Goal: Complete application form

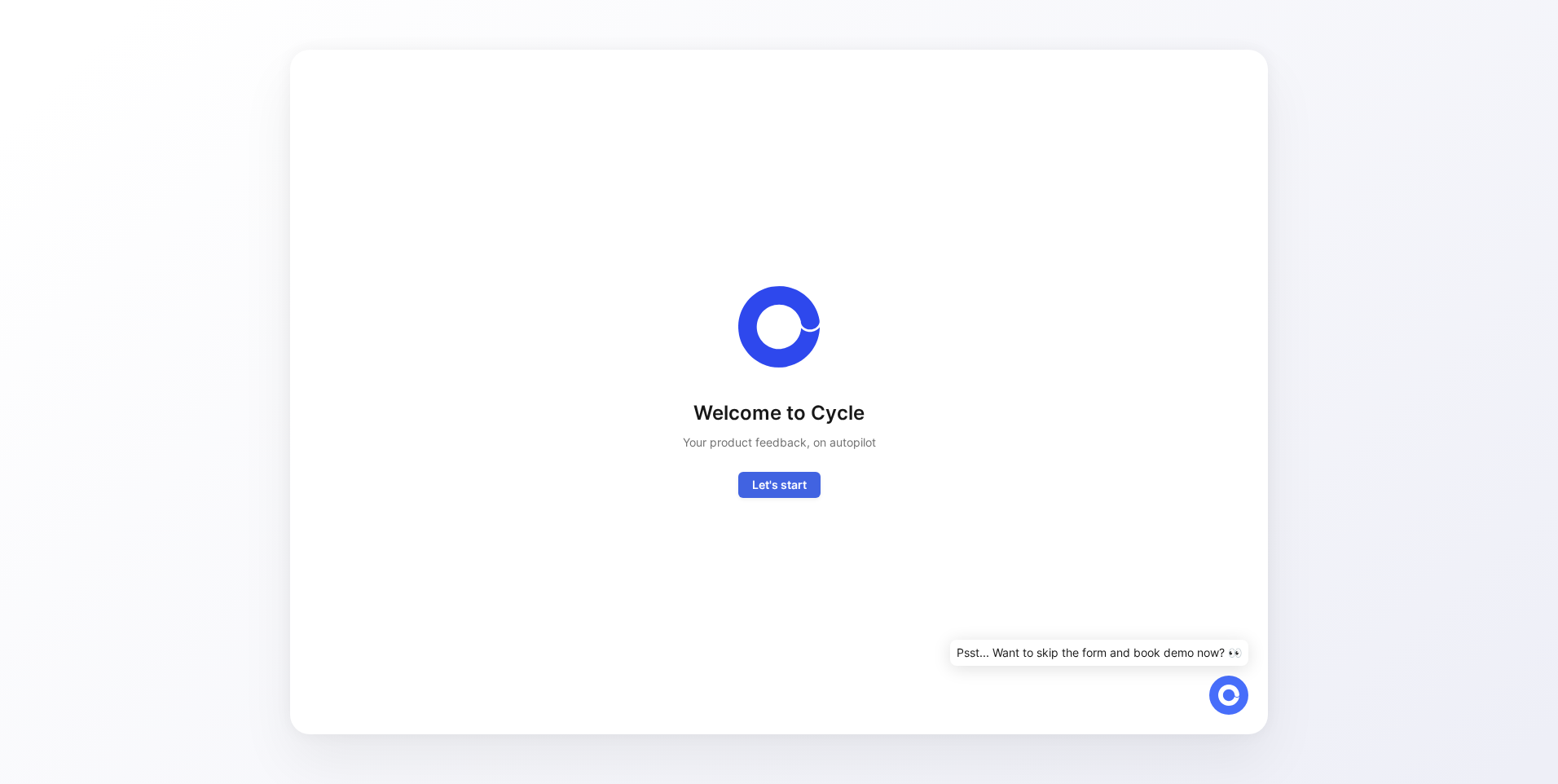
click at [795, 482] on span "Let's start" at bounding box center [779, 485] width 55 height 20
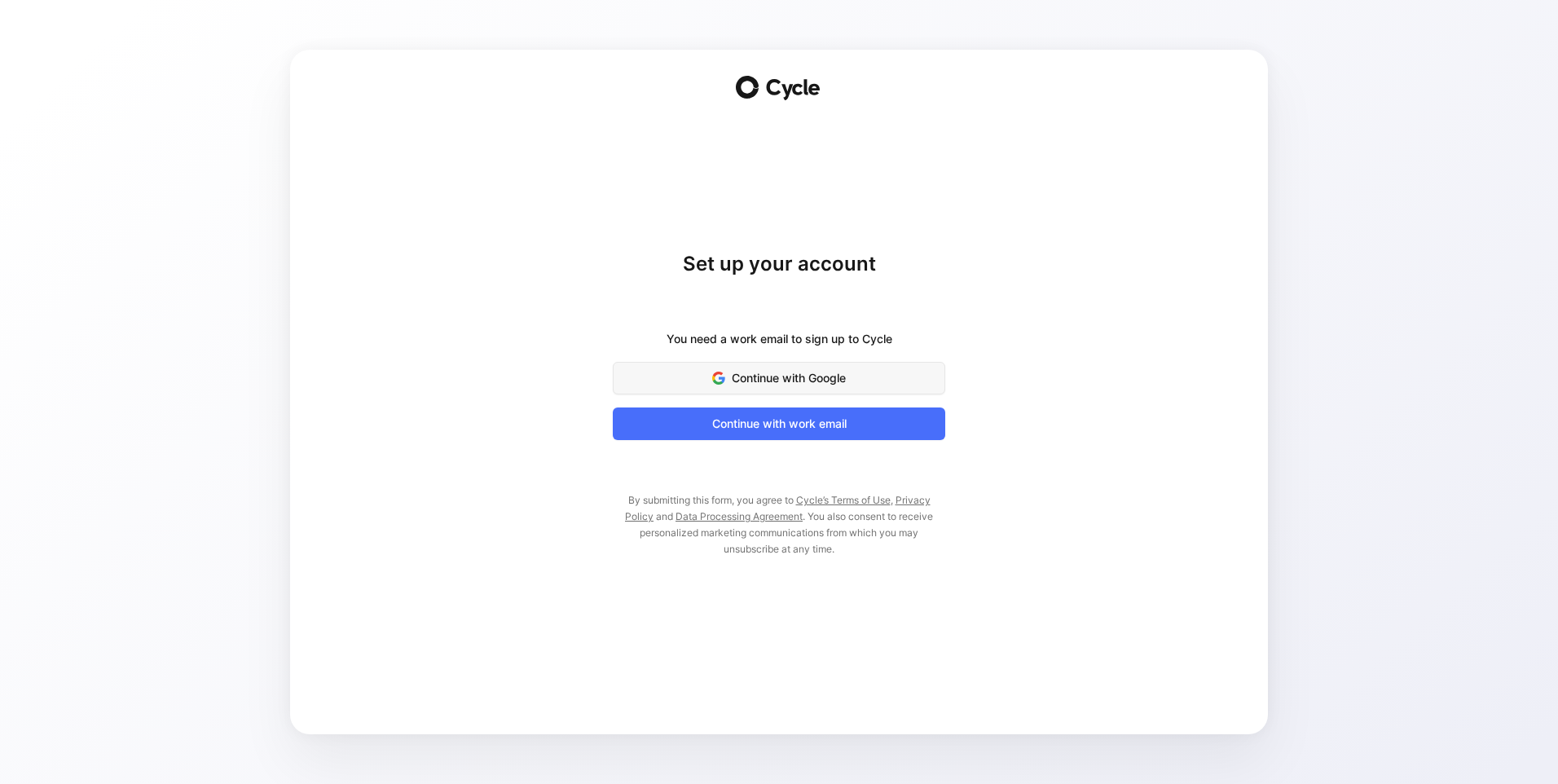
click at [806, 377] on span "Continue with Google" at bounding box center [779, 378] width 292 height 20
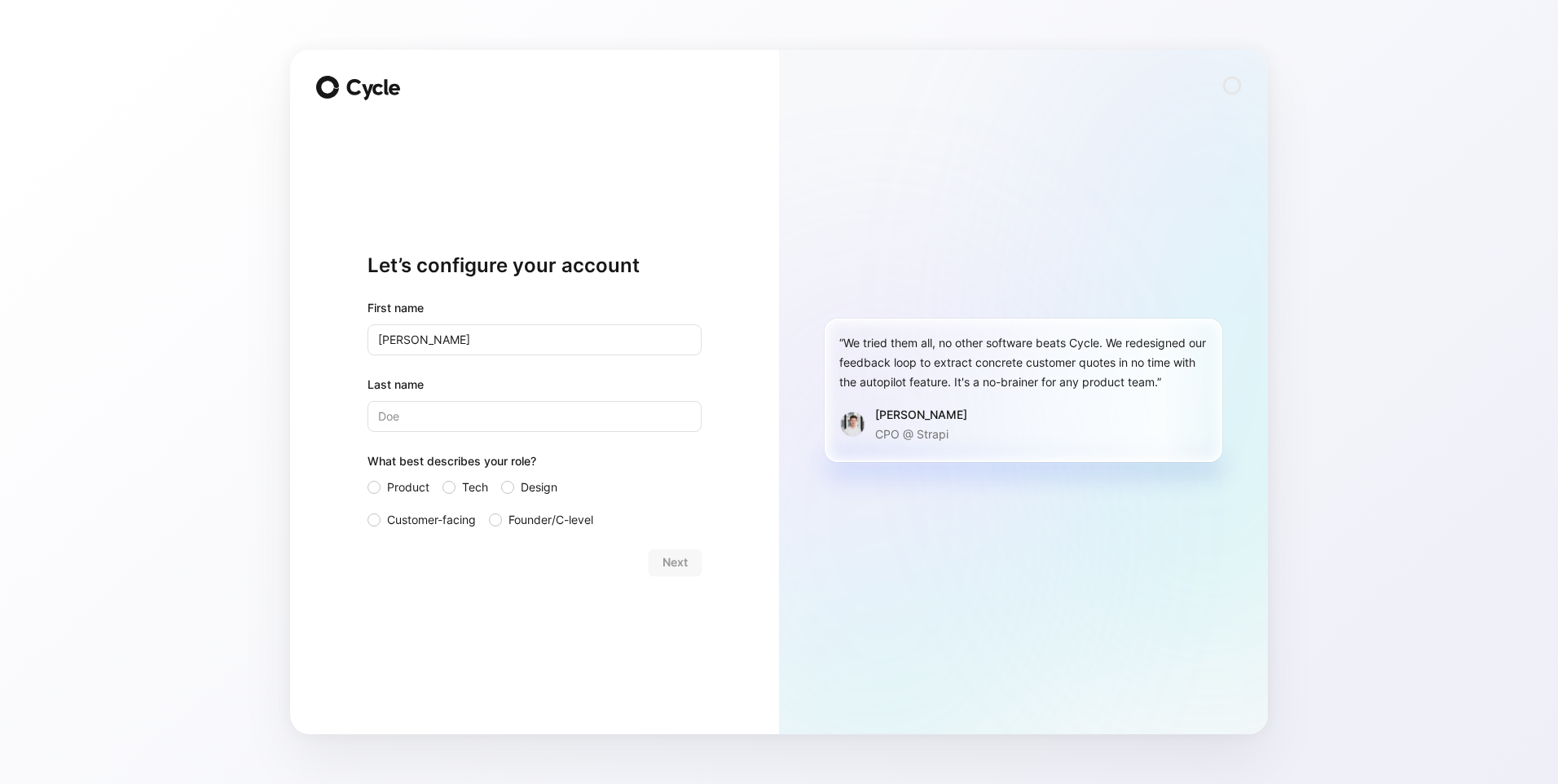
type input "[PERSON_NAME]"
click at [395, 487] on span "Product" at bounding box center [409, 487] width 43 height 20
click at [368, 477] on input "Product" at bounding box center [368, 477] width 0 height 0
click at [666, 563] on span "Next" at bounding box center [675, 562] width 25 height 20
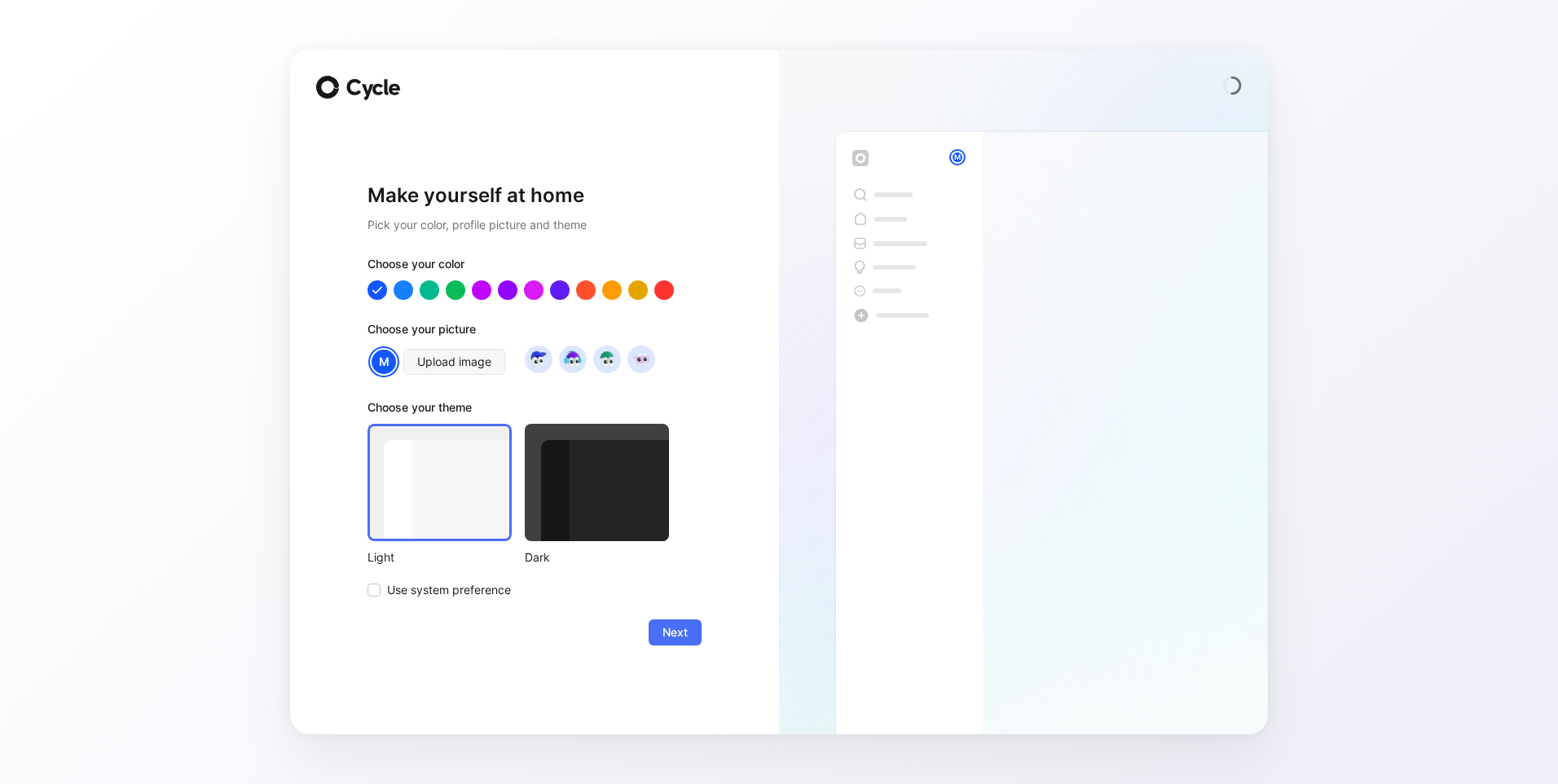
click at [550, 458] on div at bounding box center [597, 482] width 144 height 117
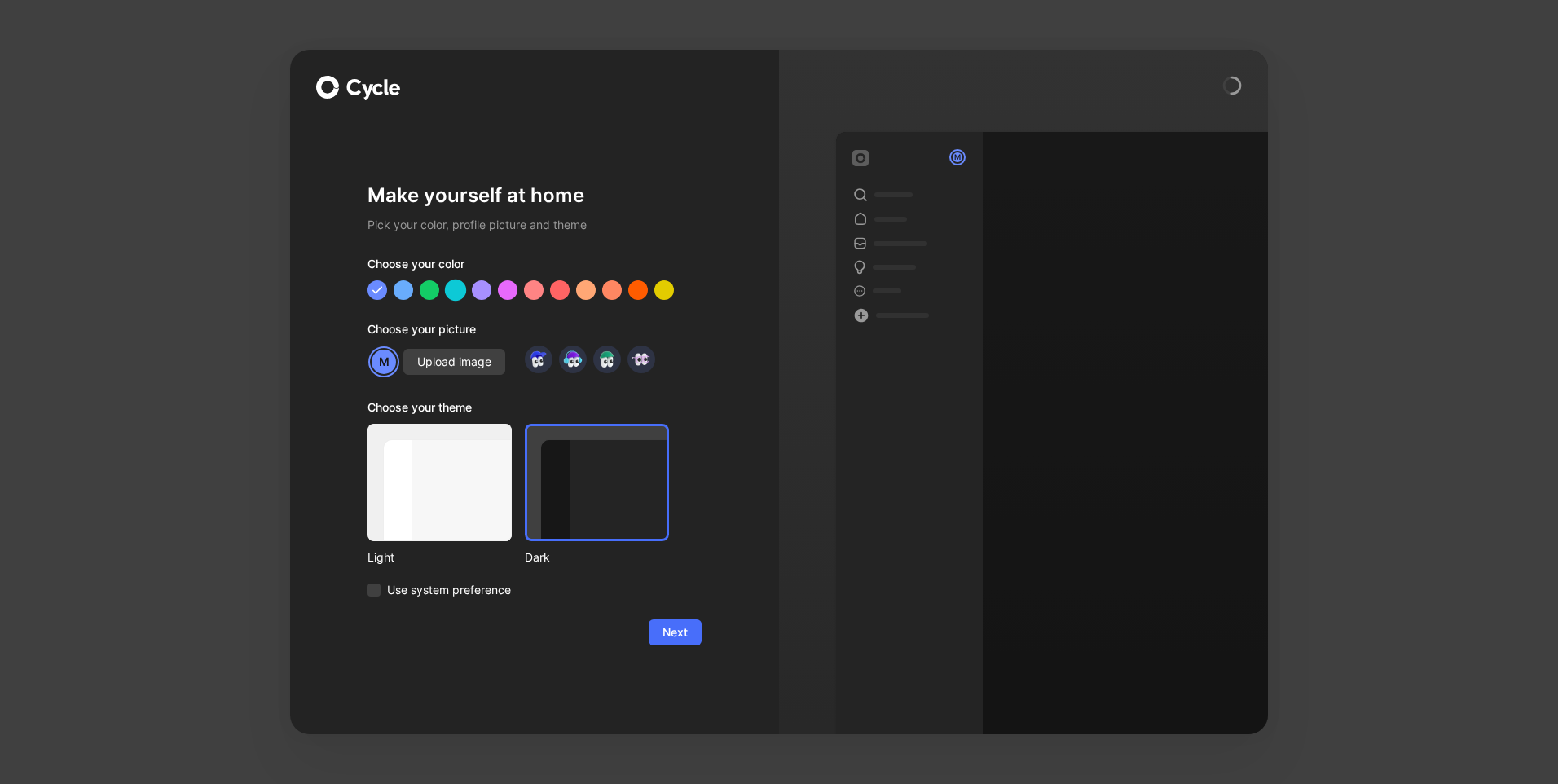
click at [454, 291] on div at bounding box center [455, 290] width 21 height 21
click at [678, 632] on span "Next" at bounding box center [675, 632] width 25 height 20
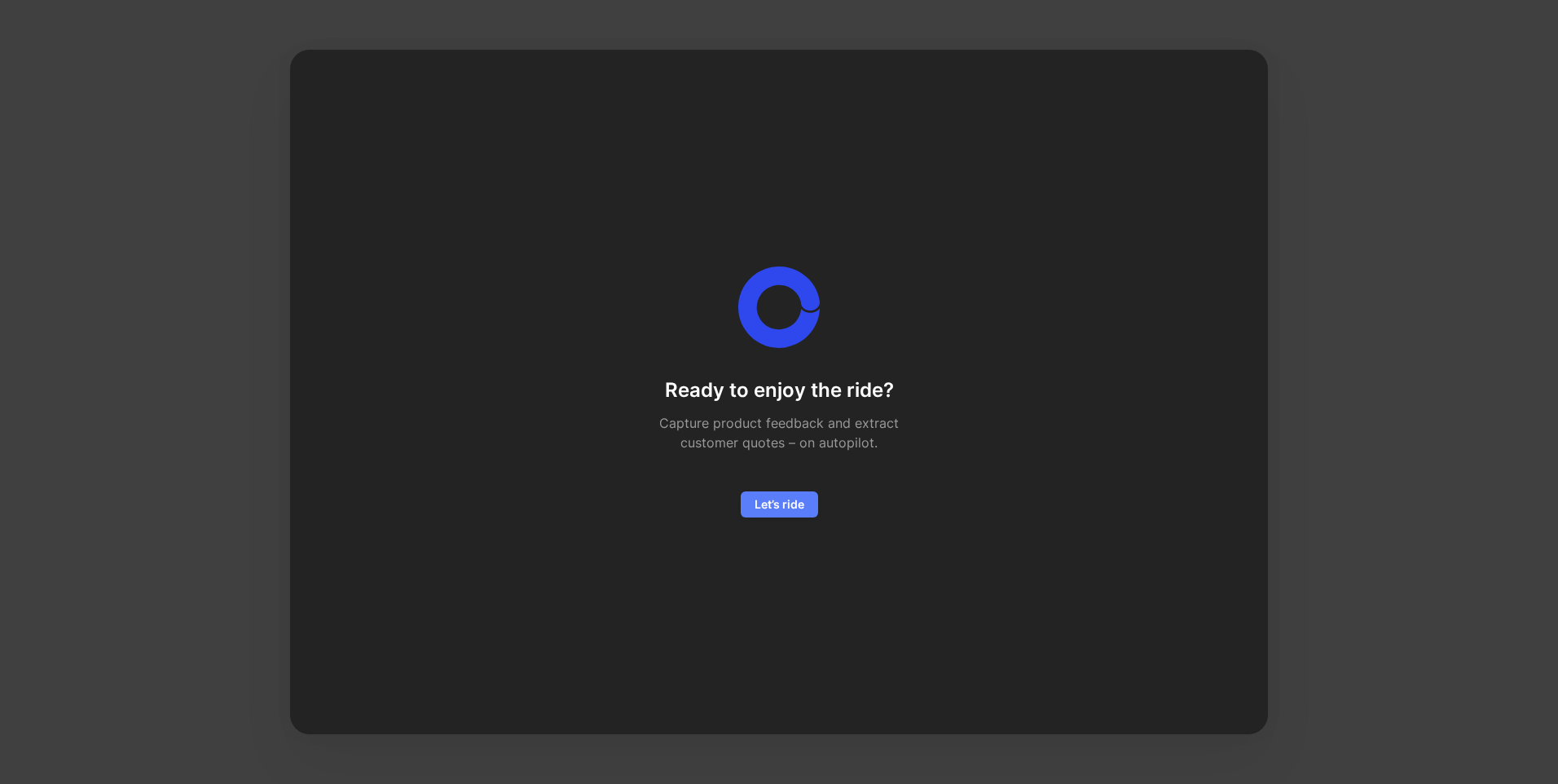
click at [788, 503] on span "Let’s ride" at bounding box center [779, 504] width 50 height 20
